Goal: Task Accomplishment & Management: Use online tool/utility

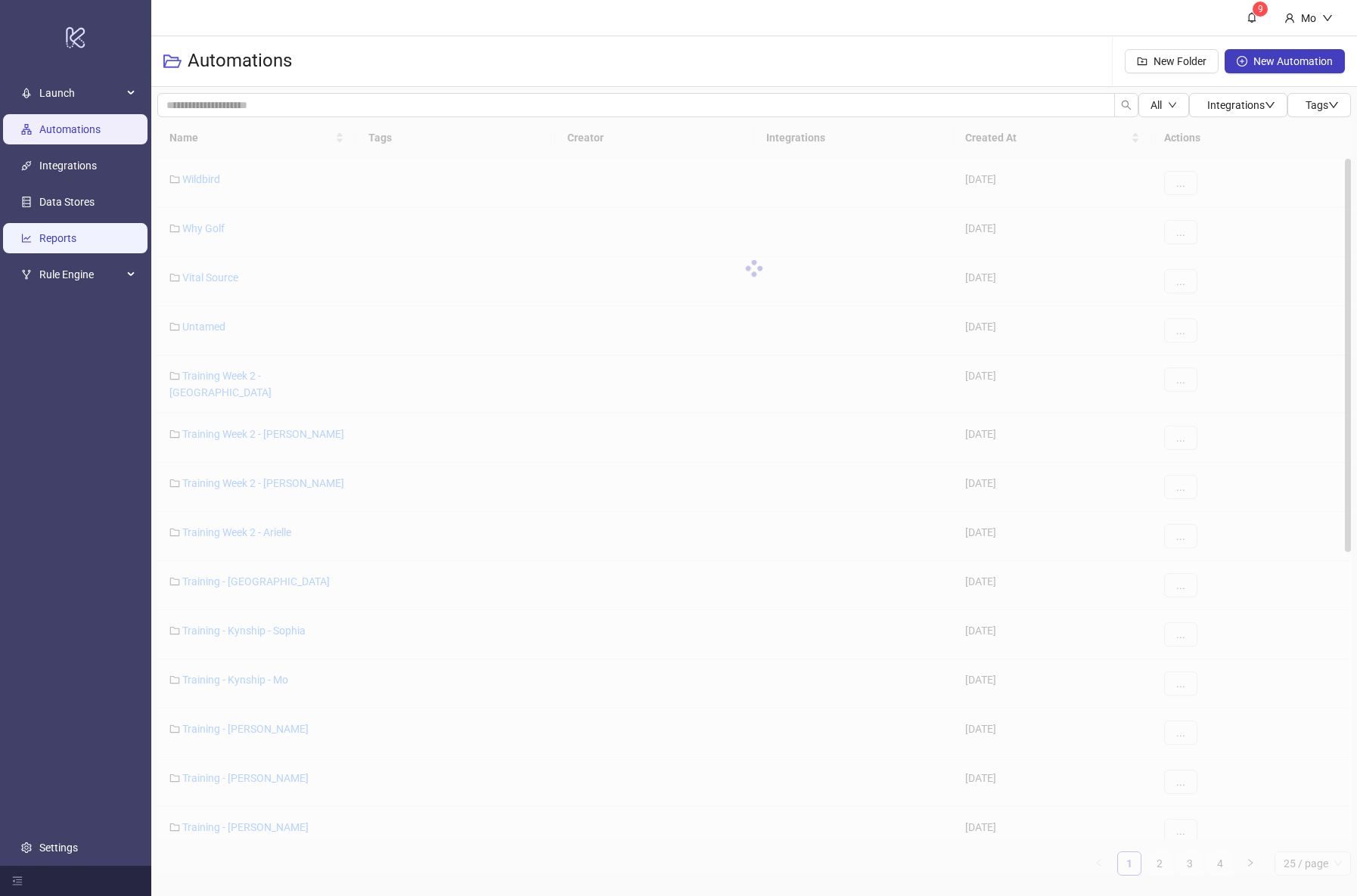
click at [53, 241] on link "Reports" at bounding box center [57, 238] width 37 height 12
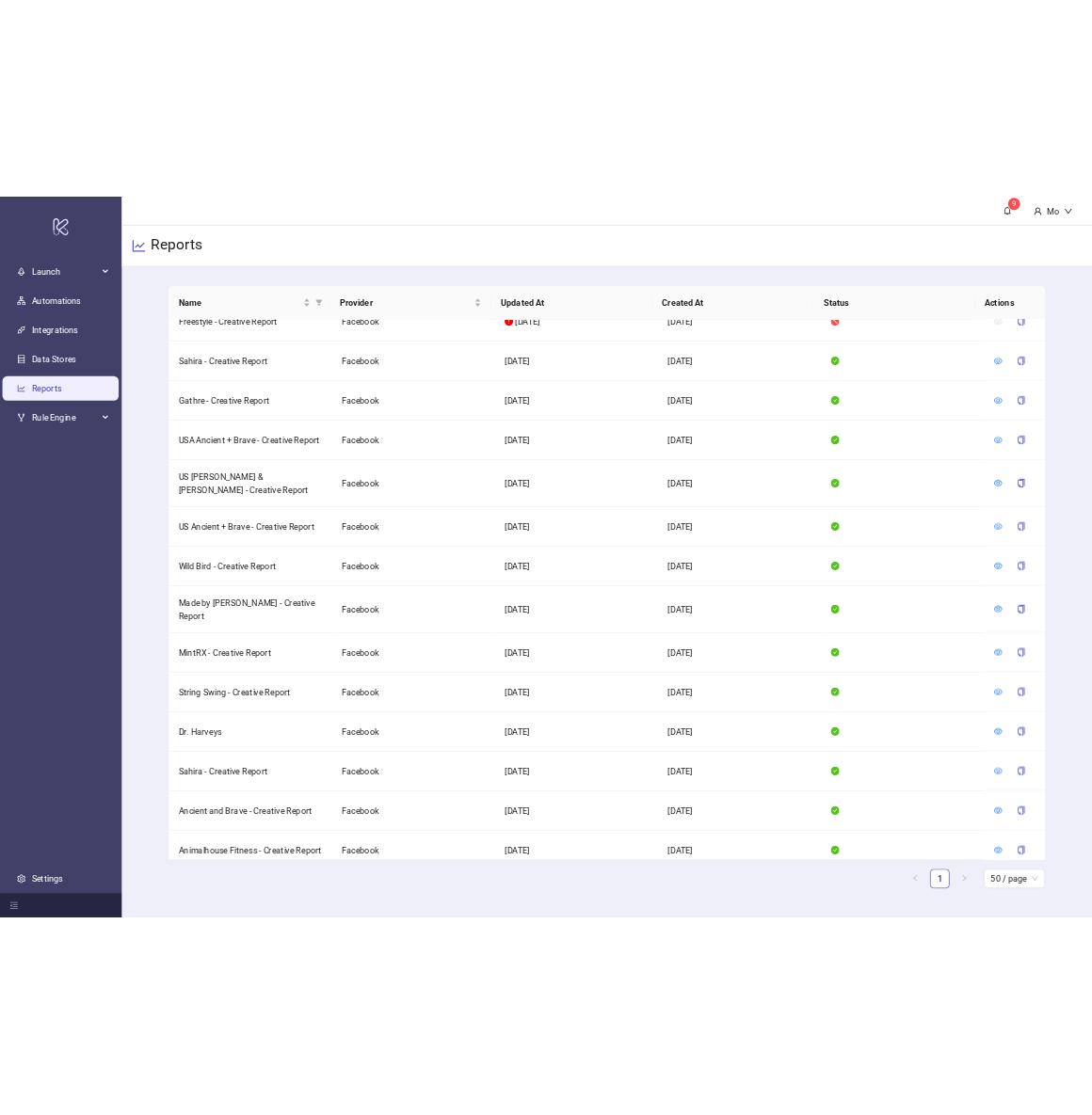
scroll to position [497, 0]
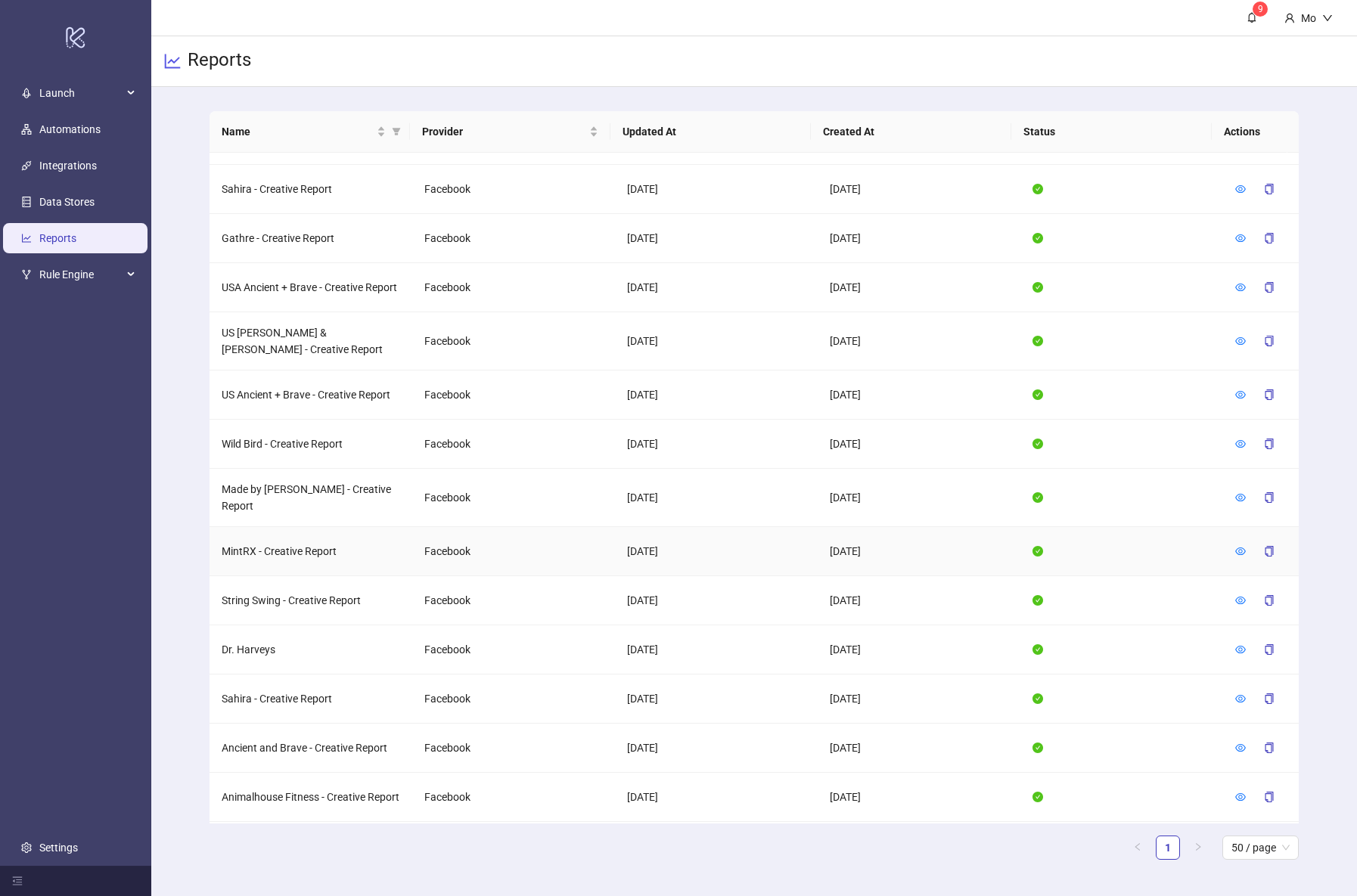
click at [1235, 543] on div at bounding box center [1240, 550] width 11 height 16
click at [1235, 546] on icon "eye" at bounding box center [1240, 551] width 11 height 11
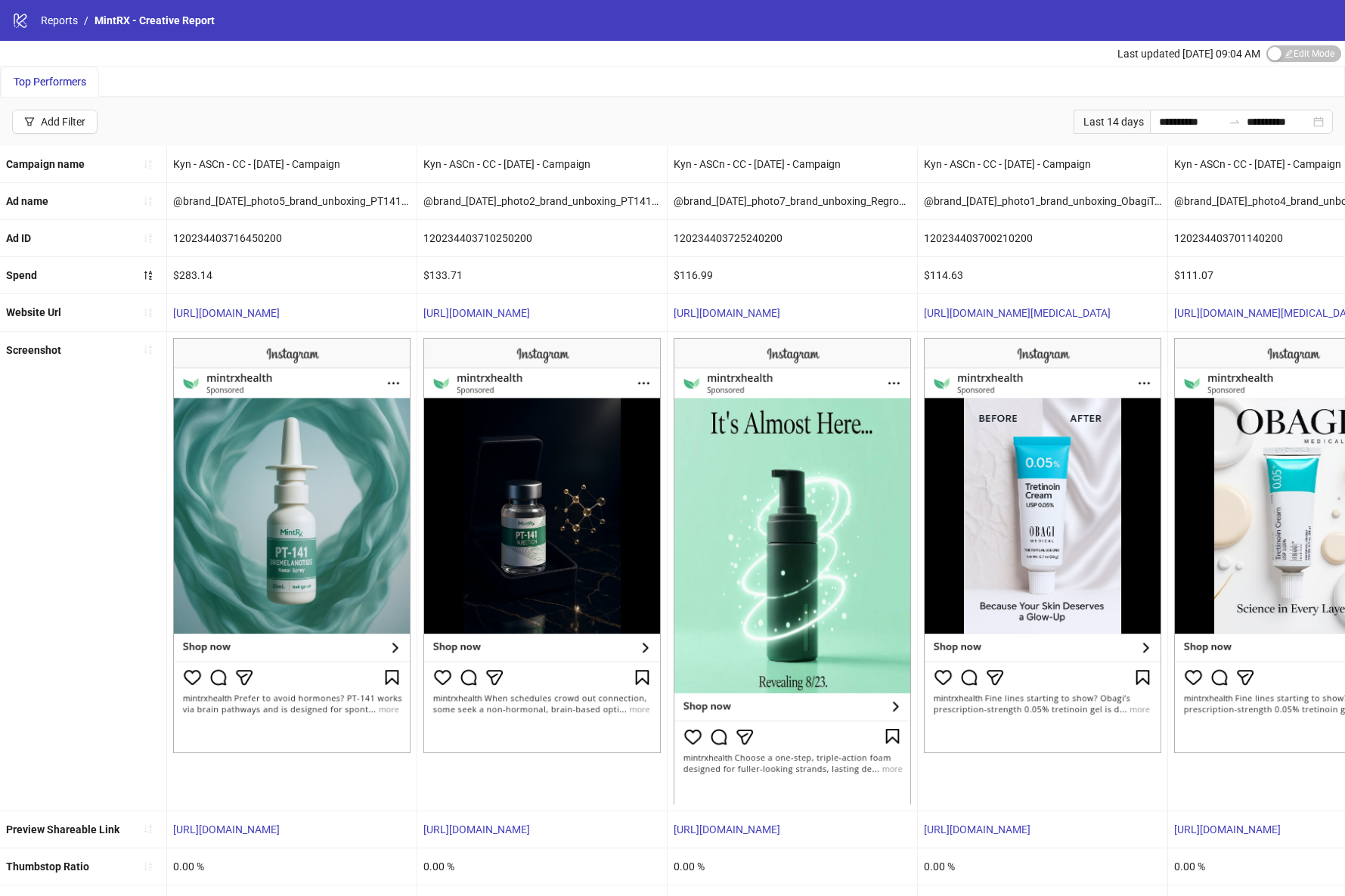
drag, startPoint x: 580, startPoint y: 0, endPoint x: 1026, endPoint y: 20, distance: 446.4
click at [0, 0] on div "logo/logo-mobile Reports / MintRX - Creative Report" at bounding box center [672, 20] width 1345 height 41
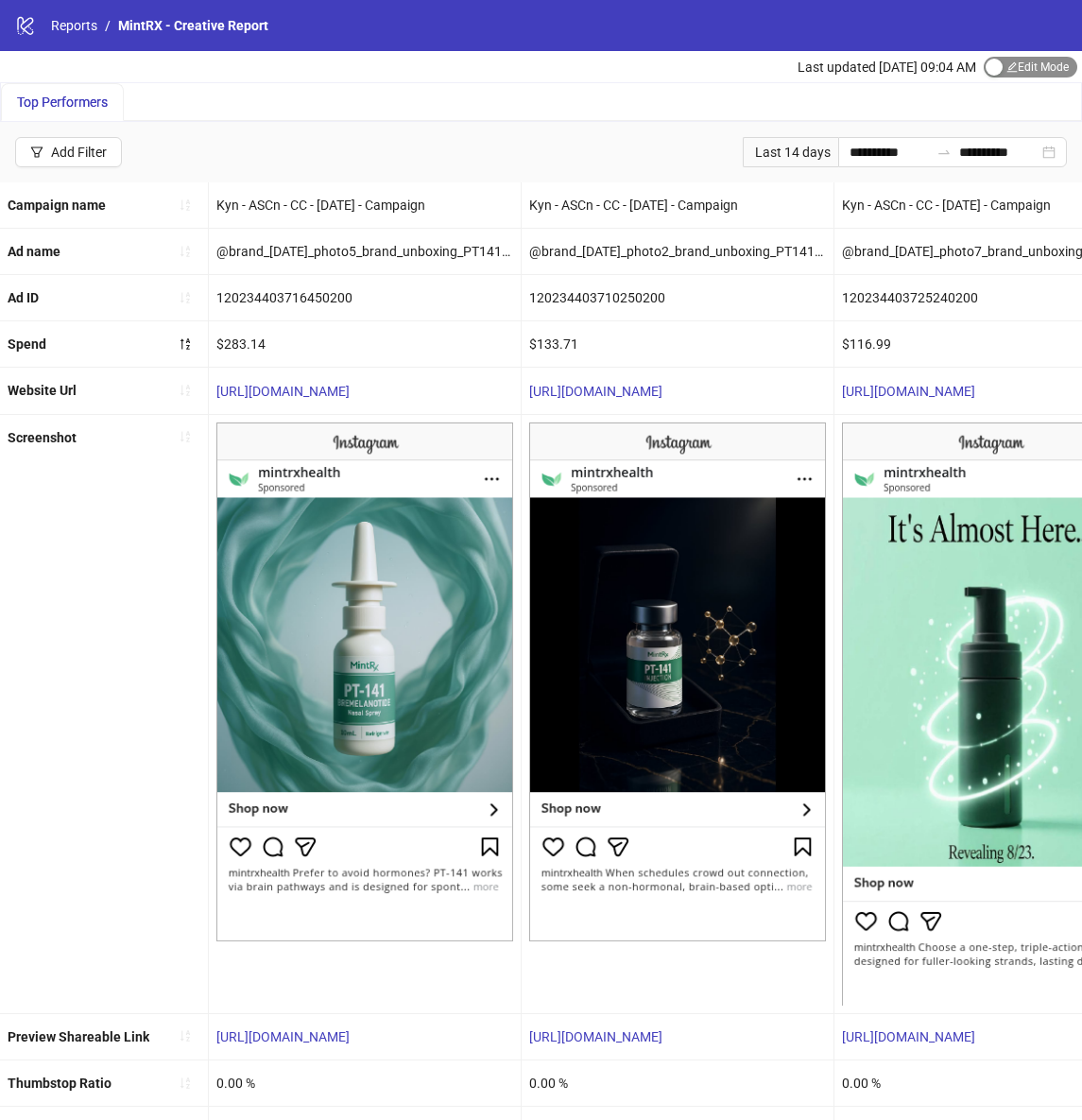
click at [1046, 61] on span "Edit Mode Edit Mode" at bounding box center [1031, 66] width 94 height 21
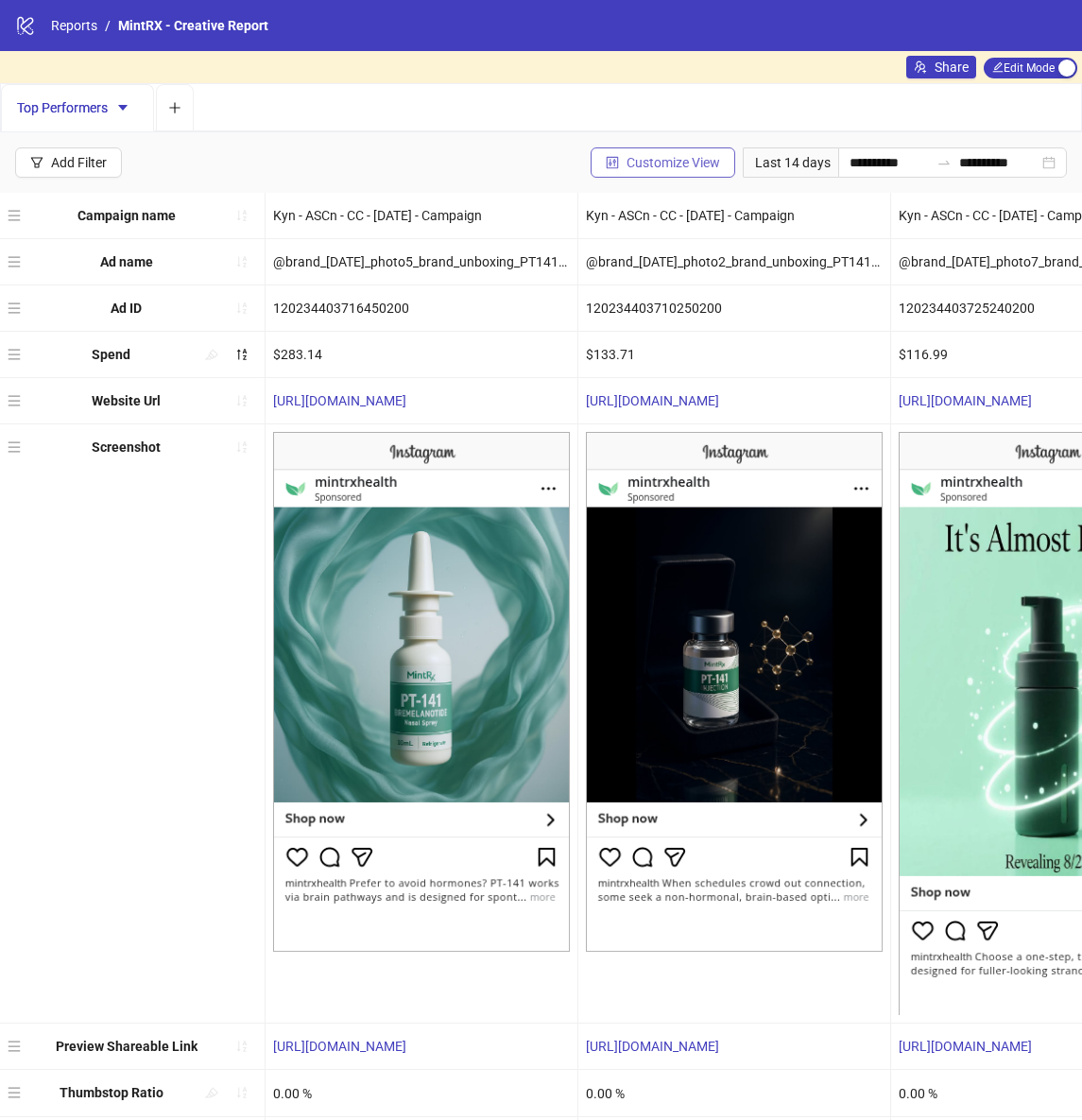
click at [691, 161] on span "Customize View" at bounding box center [673, 162] width 94 height 15
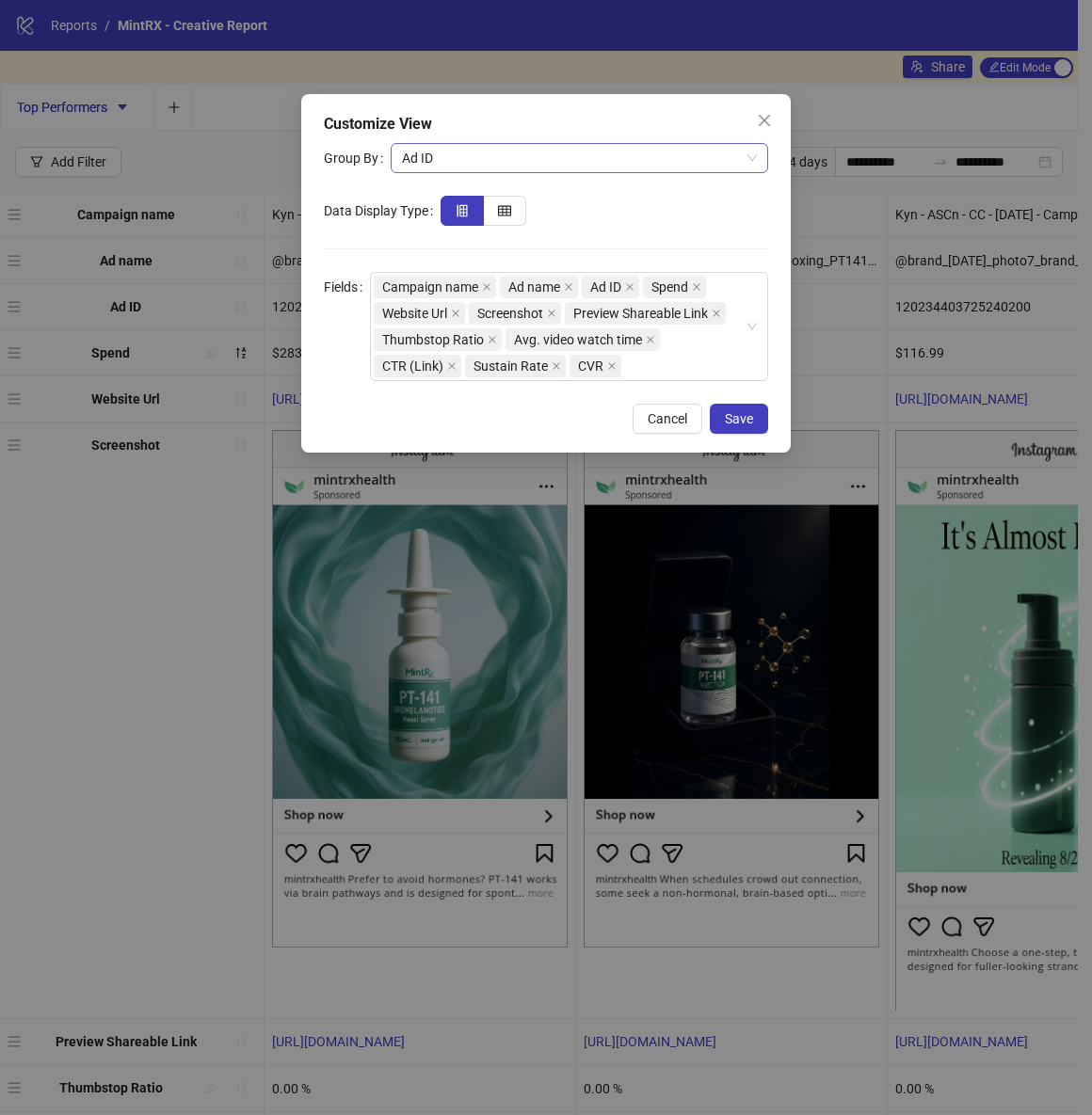
click at [501, 159] on span "Ad ID" at bounding box center [579, 158] width 355 height 28
click at [500, 152] on span "Ad ID" at bounding box center [579, 158] width 355 height 28
click at [687, 365] on div "Campaign name Ad name Ad ID Spend Website Url Screenshot Preview Shareable Link…" at bounding box center [559, 326] width 371 height 105
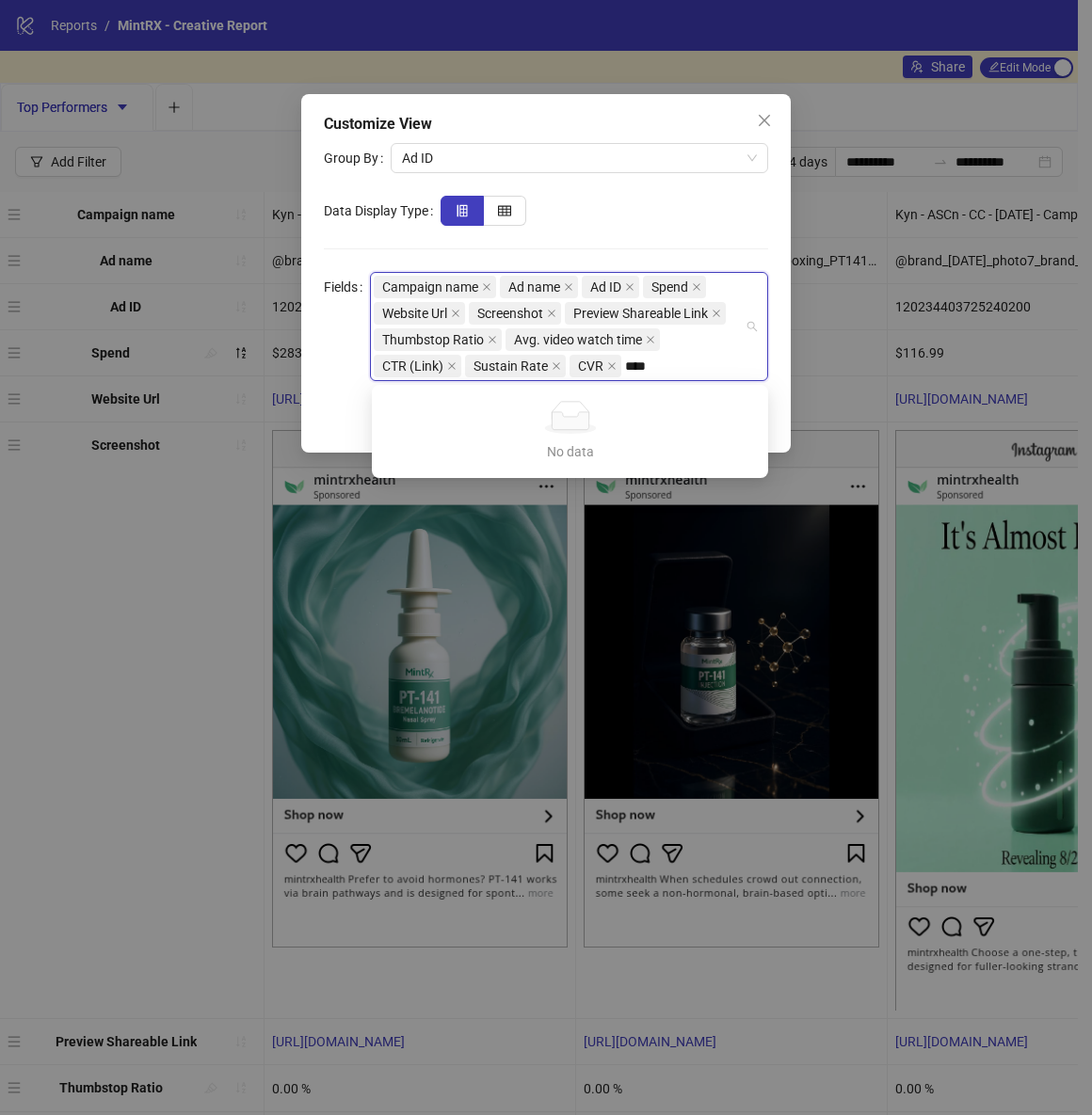
type input "**"
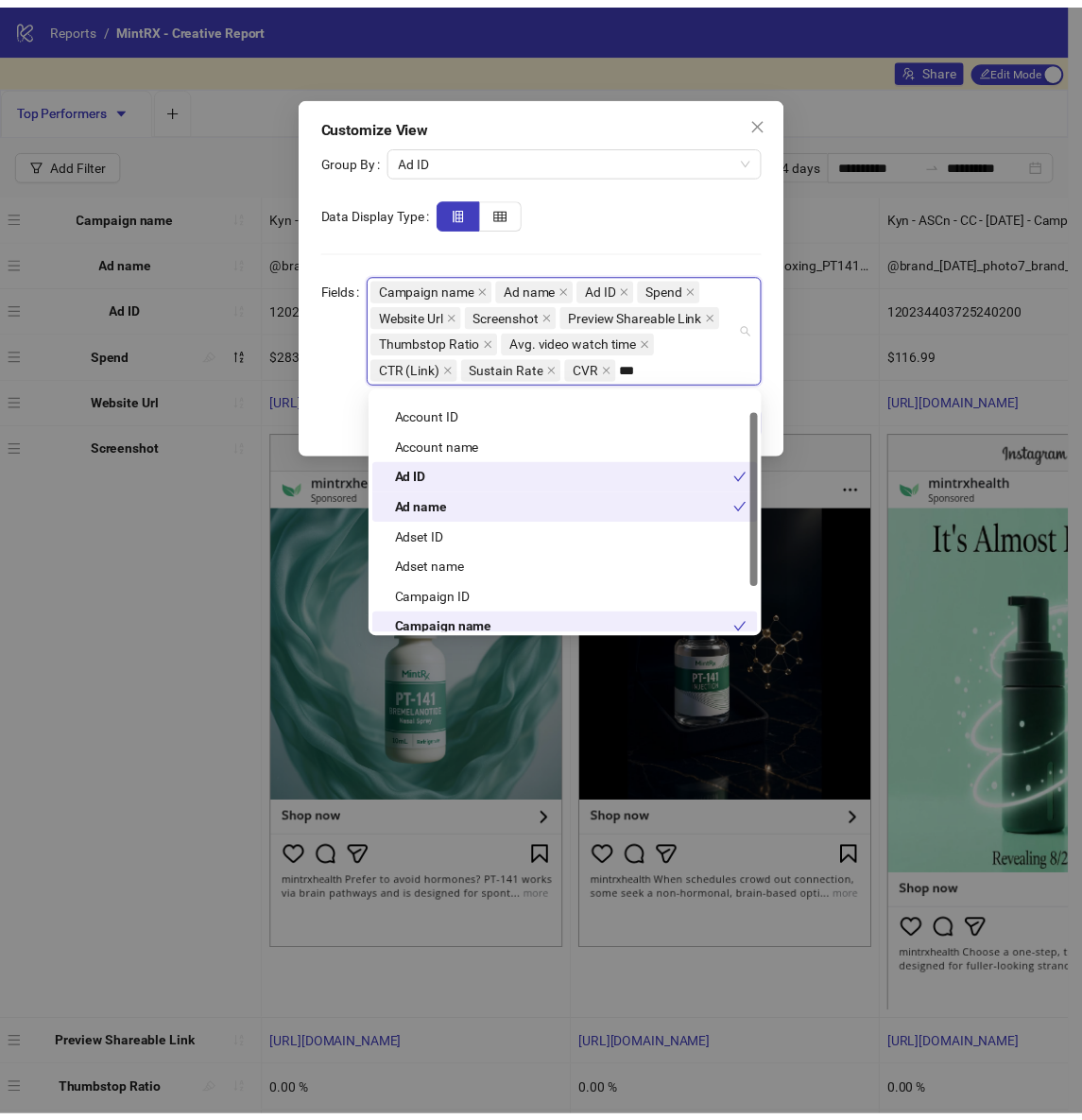
scroll to position [27, 0]
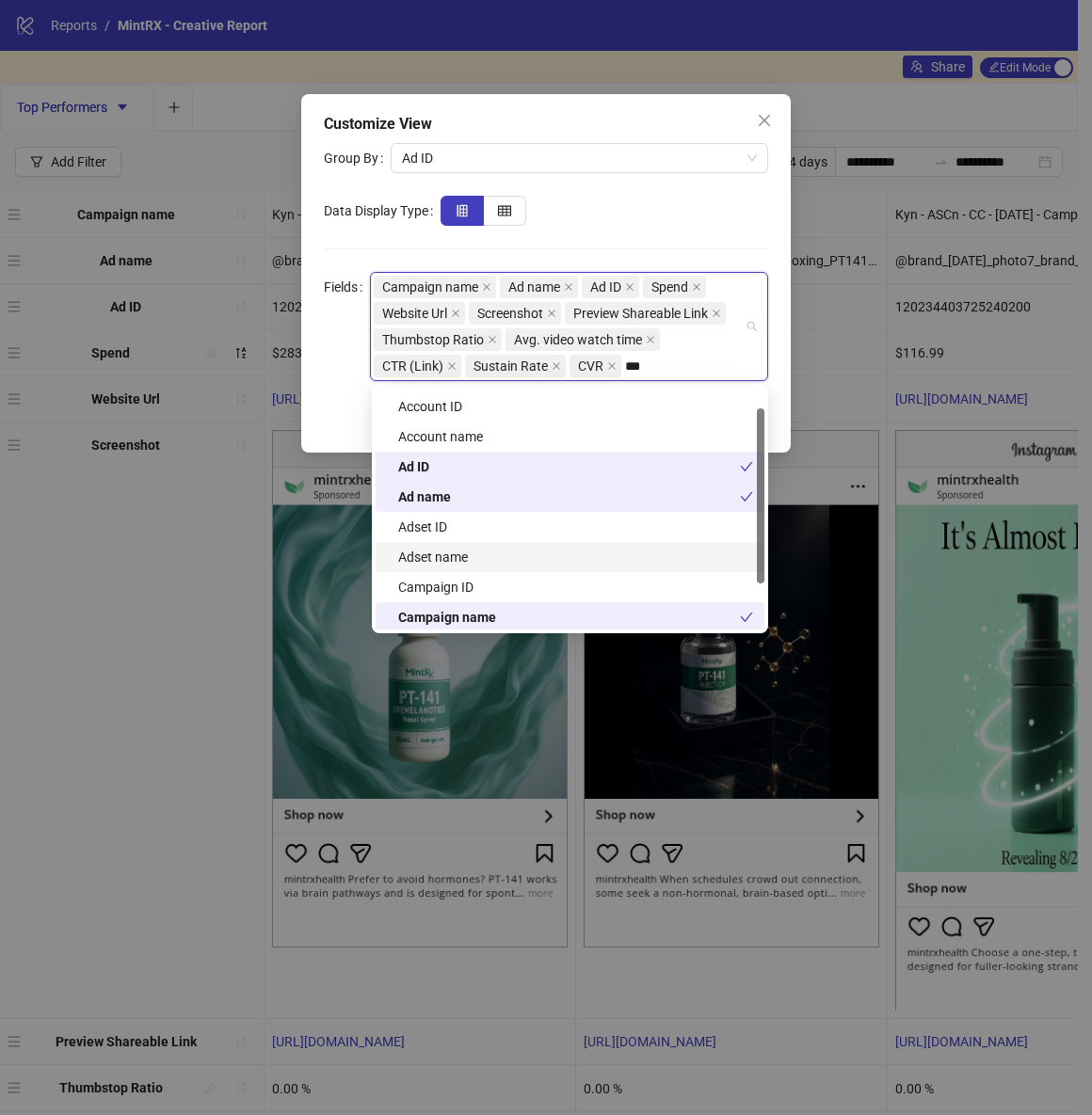
click at [469, 558] on div "Adset name" at bounding box center [575, 557] width 355 height 20
click at [666, 366] on span "Adset name" at bounding box center [669, 366] width 70 height 20
drag, startPoint x: 664, startPoint y: 371, endPoint x: 629, endPoint y: 357, distance: 37.7
click at [629, 357] on span "Adset name" at bounding box center [673, 366] width 96 height 22
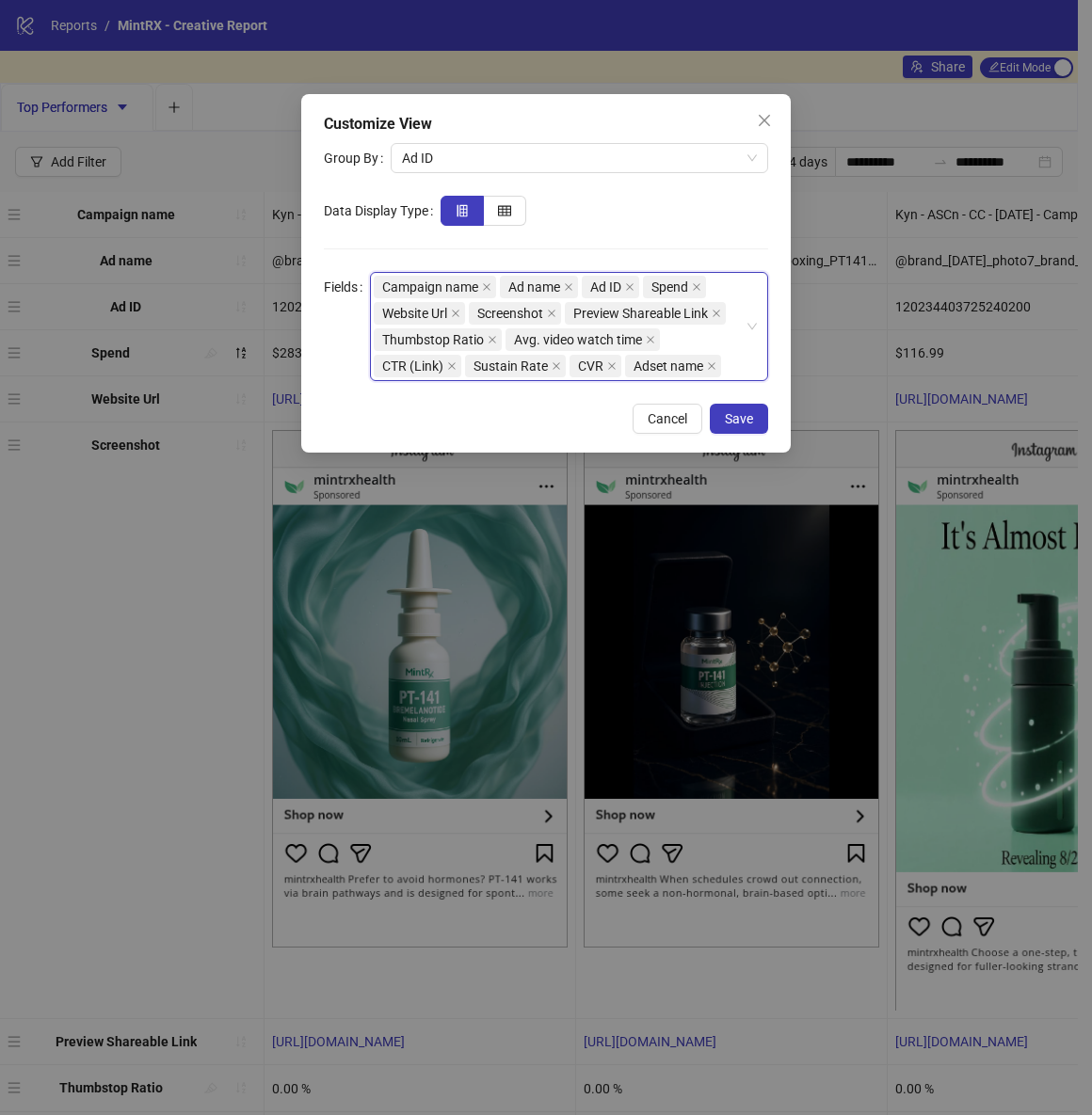
click at [668, 367] on span "Adset name" at bounding box center [669, 366] width 70 height 20
click at [750, 416] on span "Save" at bounding box center [739, 418] width 28 height 15
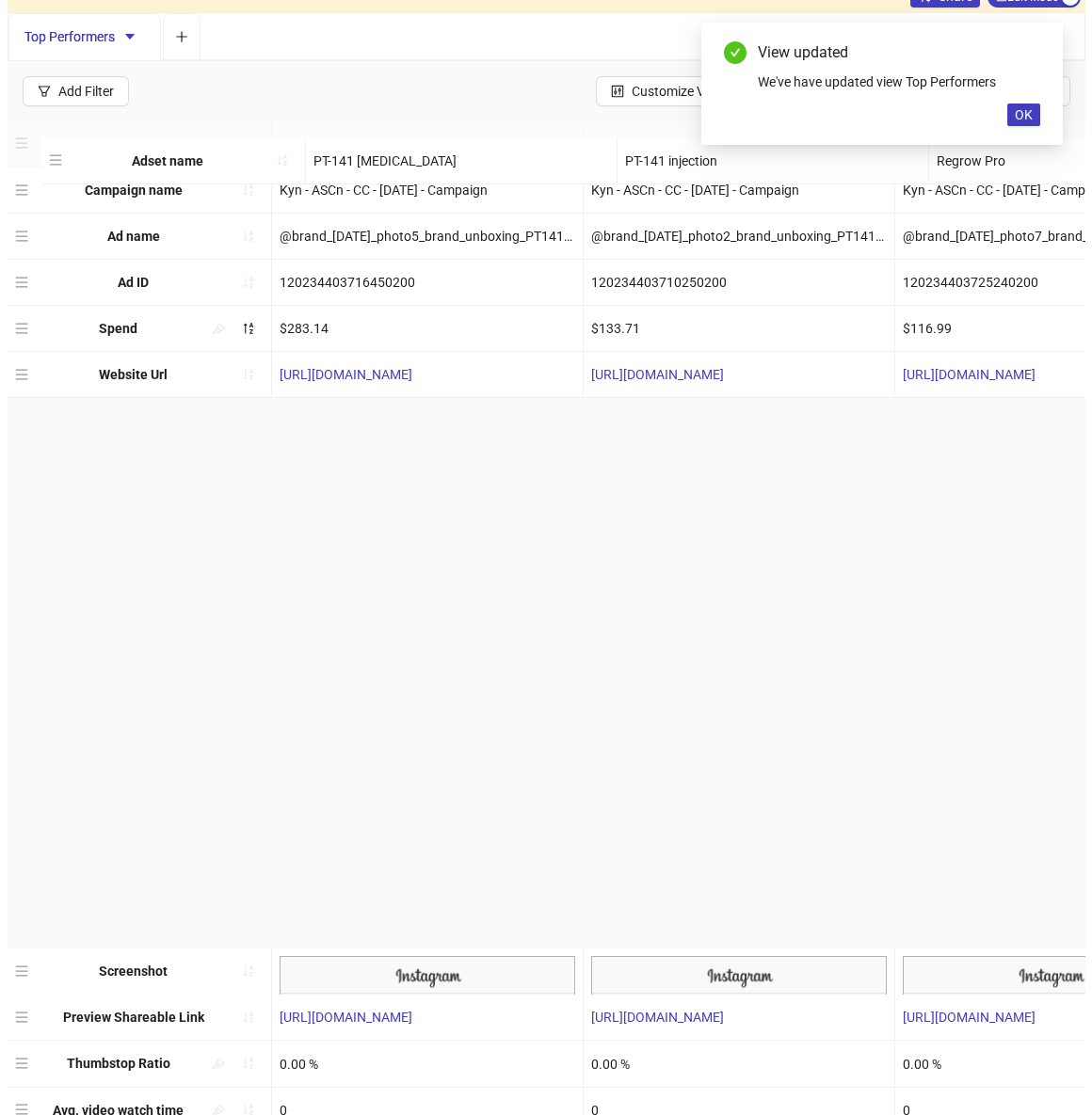
scroll to position [0, 0]
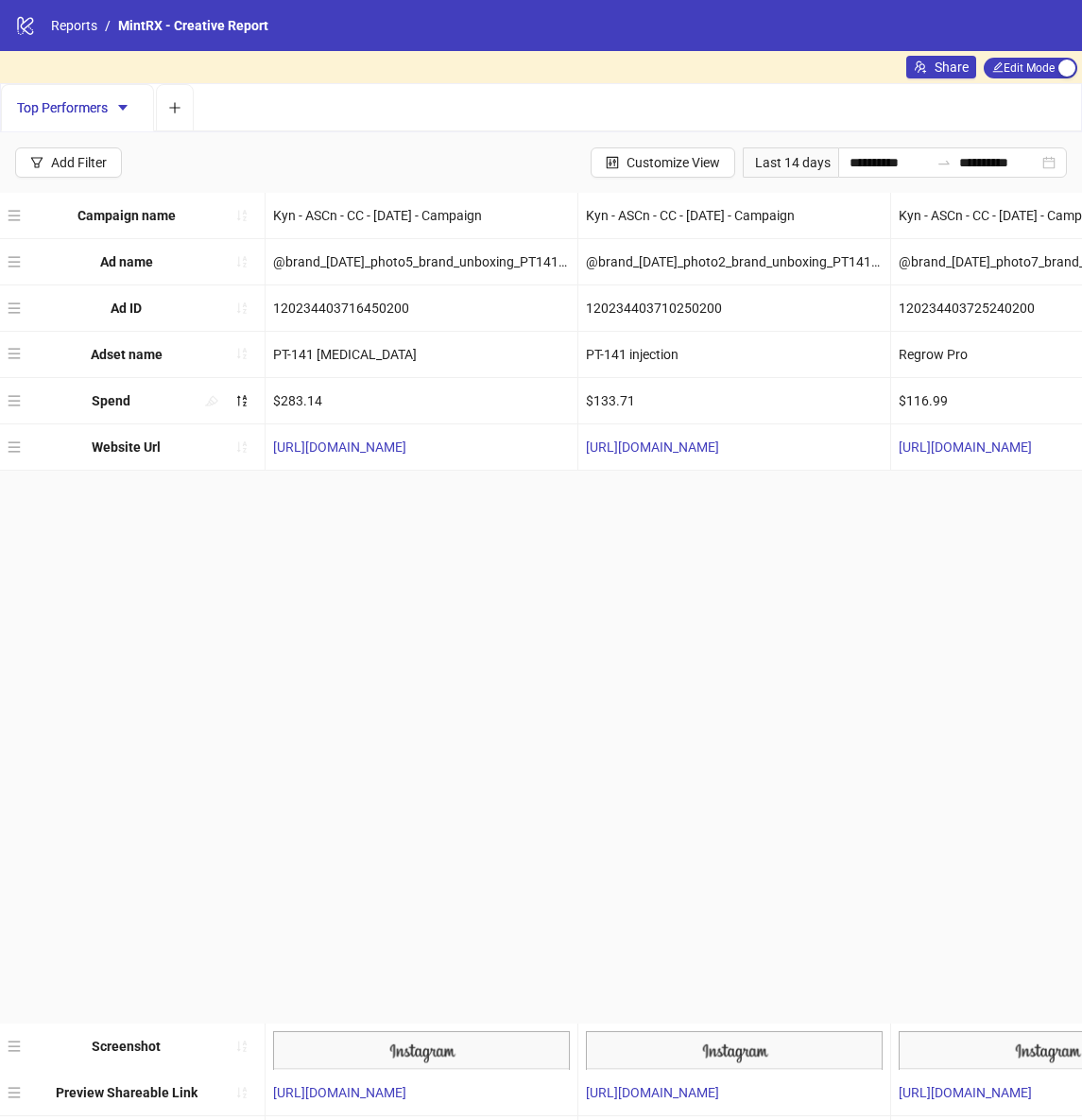
drag, startPoint x: 16, startPoint y: 1052, endPoint x: 36, endPoint y: 348, distance: 704.3
click at [36, 348] on div "Campaign name Kyn - ASCn - CC - 25/09/25 - Campaign Kyn - ASCn - CC - 25/09/25 …" at bounding box center [541, 770] width 1082 height 1156
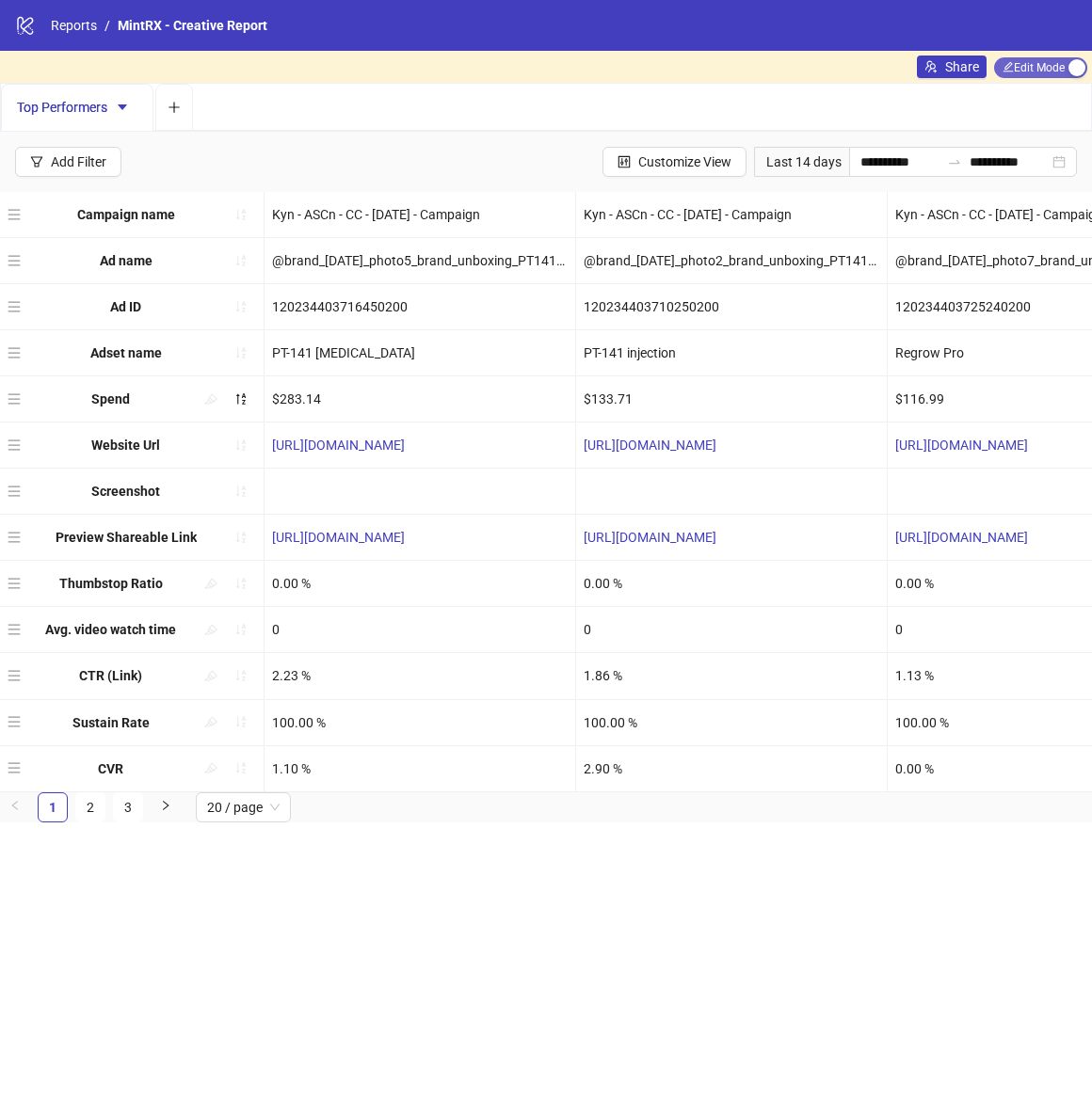
click at [1054, 64] on span "Edit Mode Edit Mode" at bounding box center [1040, 67] width 93 height 20
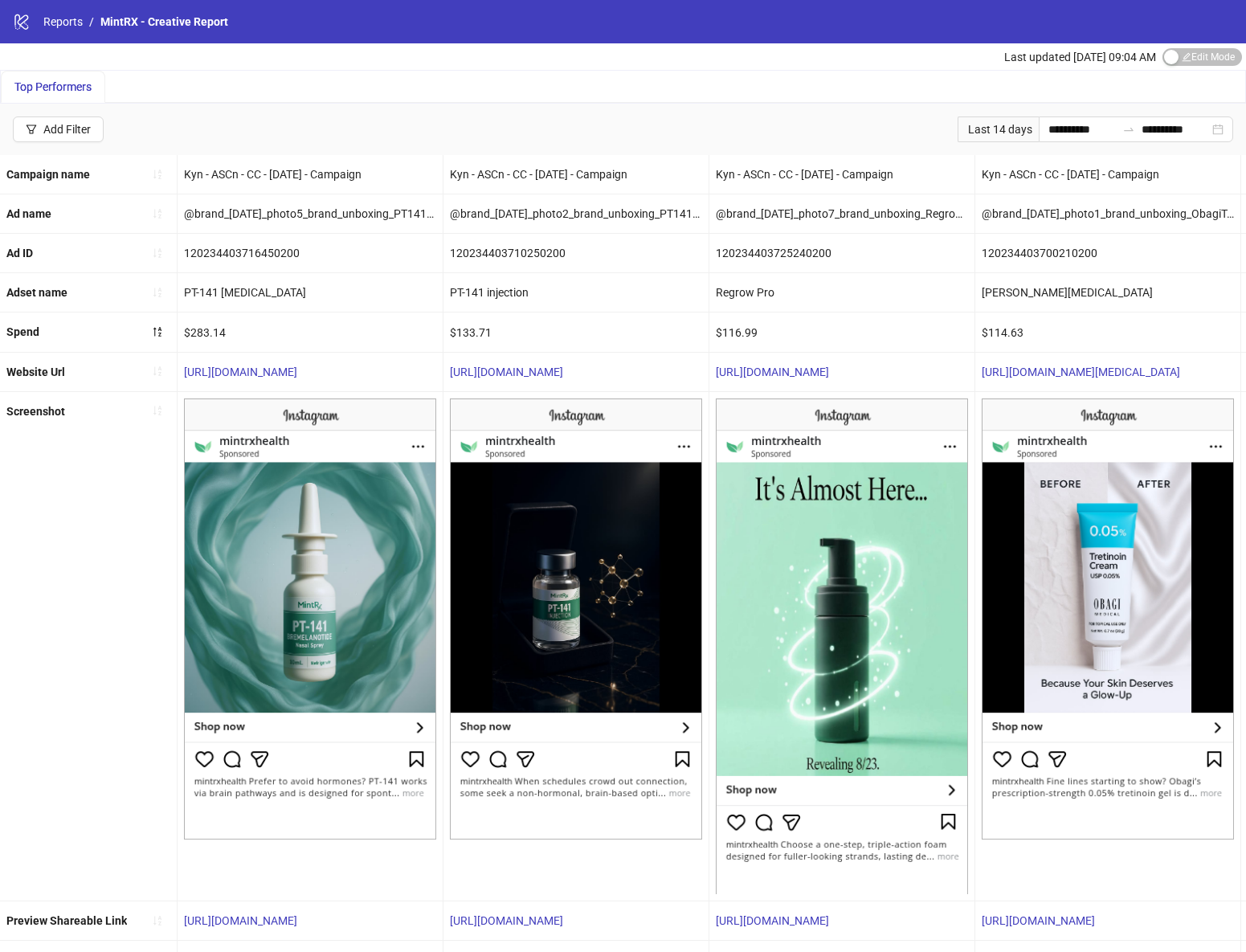
drag, startPoint x: 696, startPoint y: 8, endPoint x: 786, endPoint y: 498, distance: 498.2
click at [0, 0] on div "logo/logo-mobile Reports / MintRX - Creative Report" at bounding box center [623, 22] width 1246 height 43
